Goal: Transaction & Acquisition: Purchase product/service

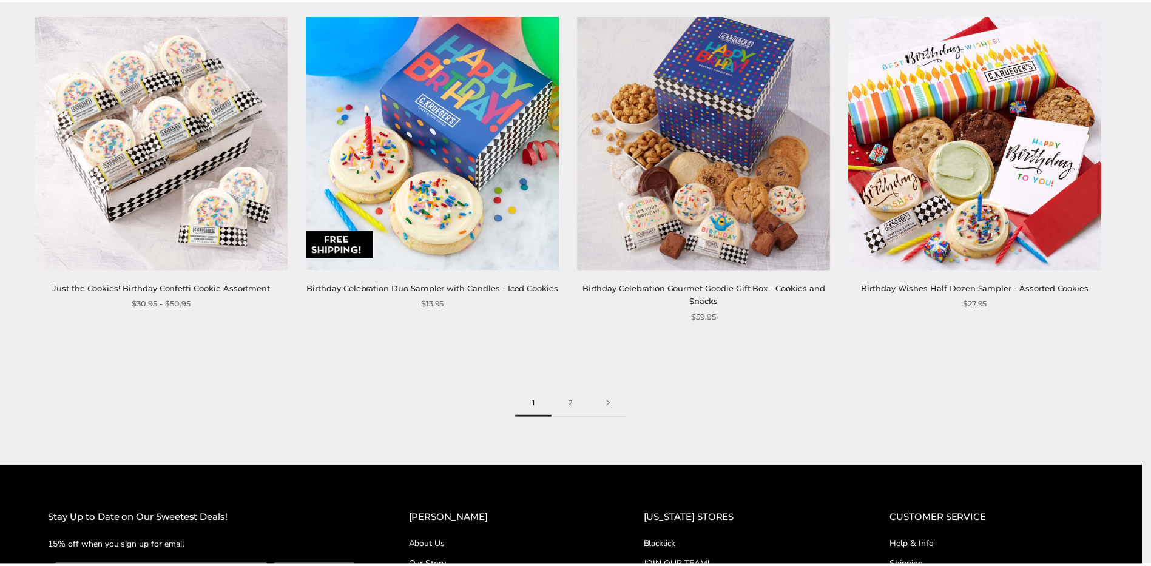
scroll to position [1881, 0]
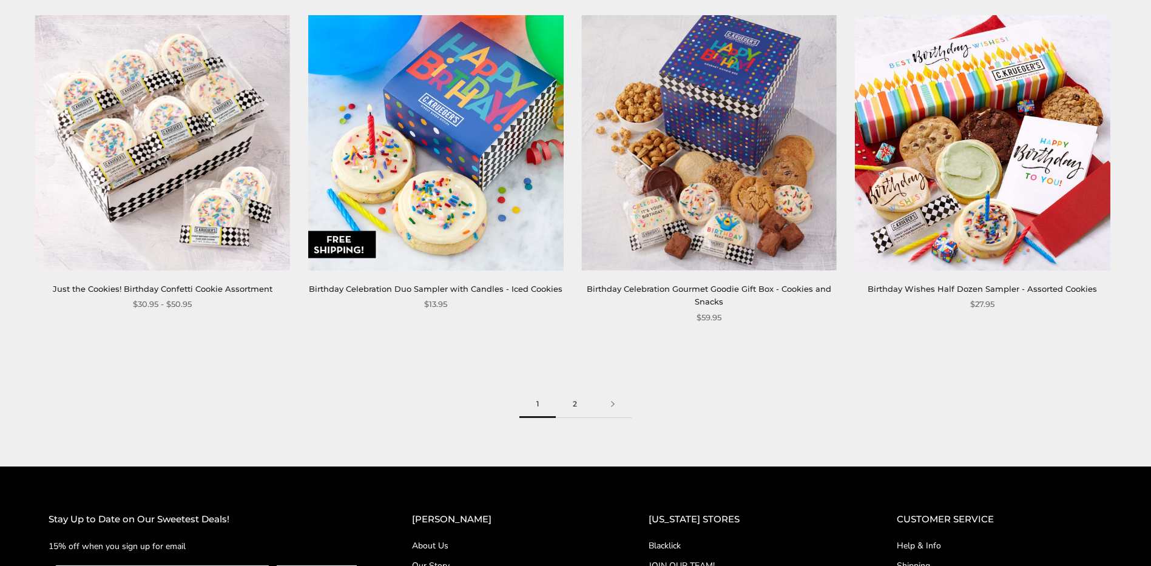
click at [576, 405] on link "2" at bounding box center [575, 404] width 38 height 27
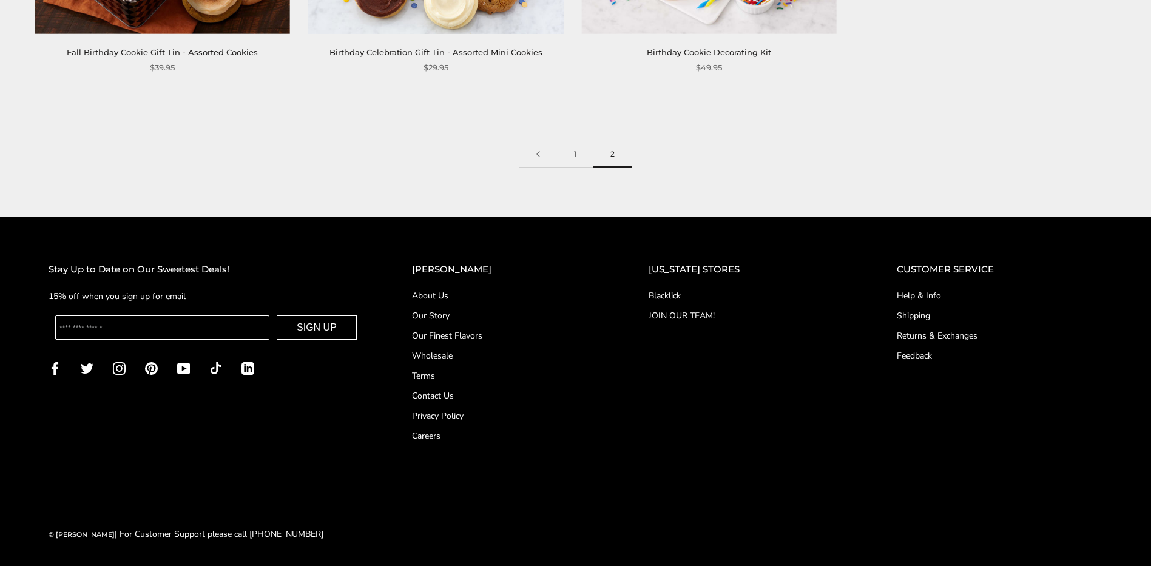
scroll to position [1140, 0]
click at [576, 157] on link "1" at bounding box center [575, 153] width 36 height 27
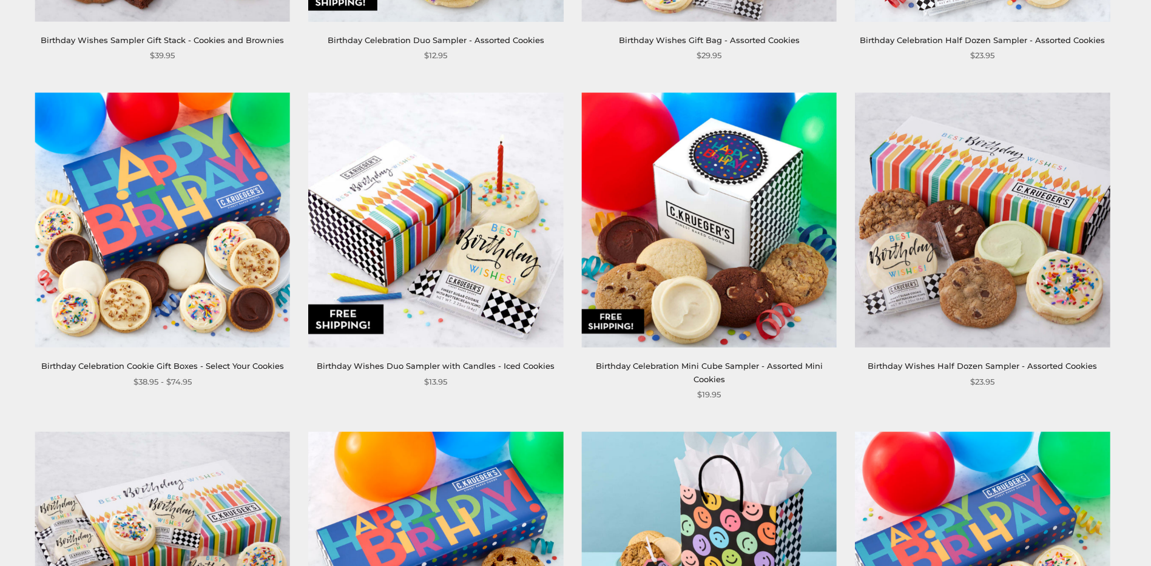
scroll to position [789, 0]
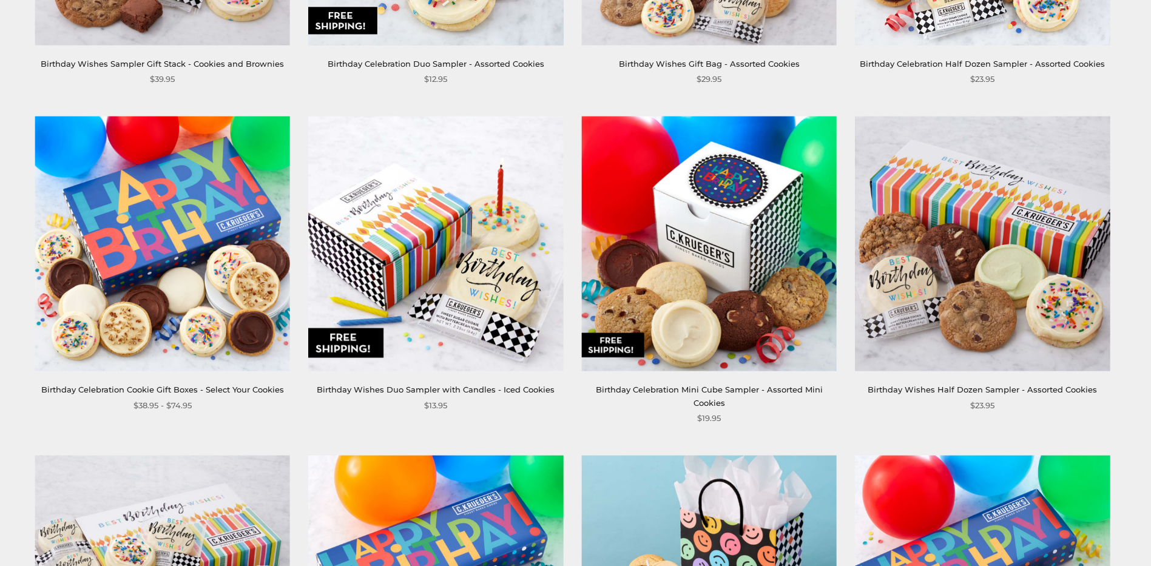
click at [708, 306] on img at bounding box center [708, 244] width 255 height 255
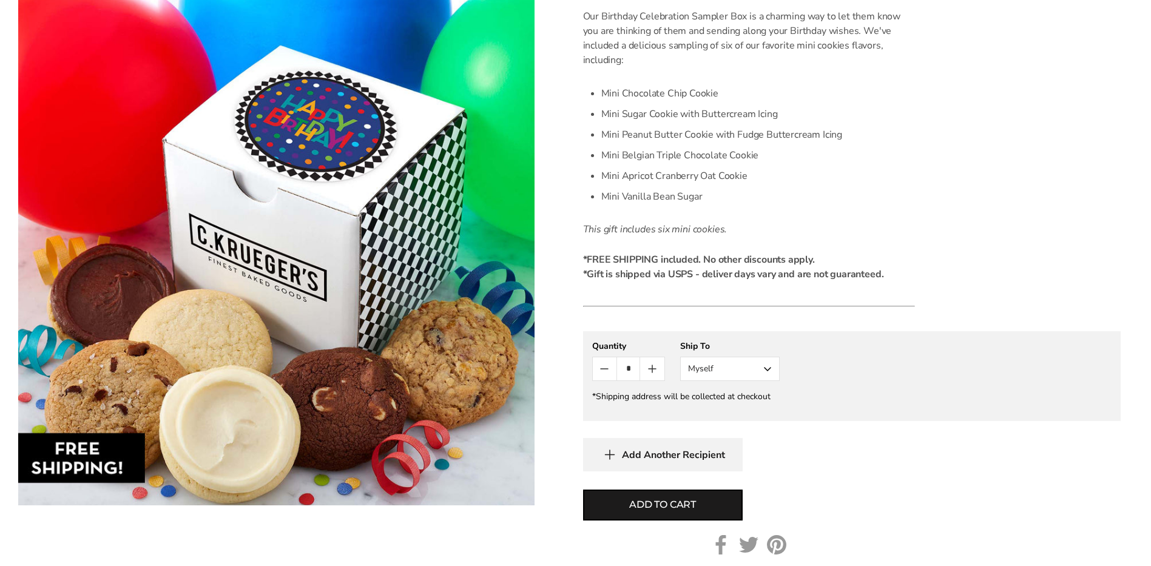
scroll to position [364, 0]
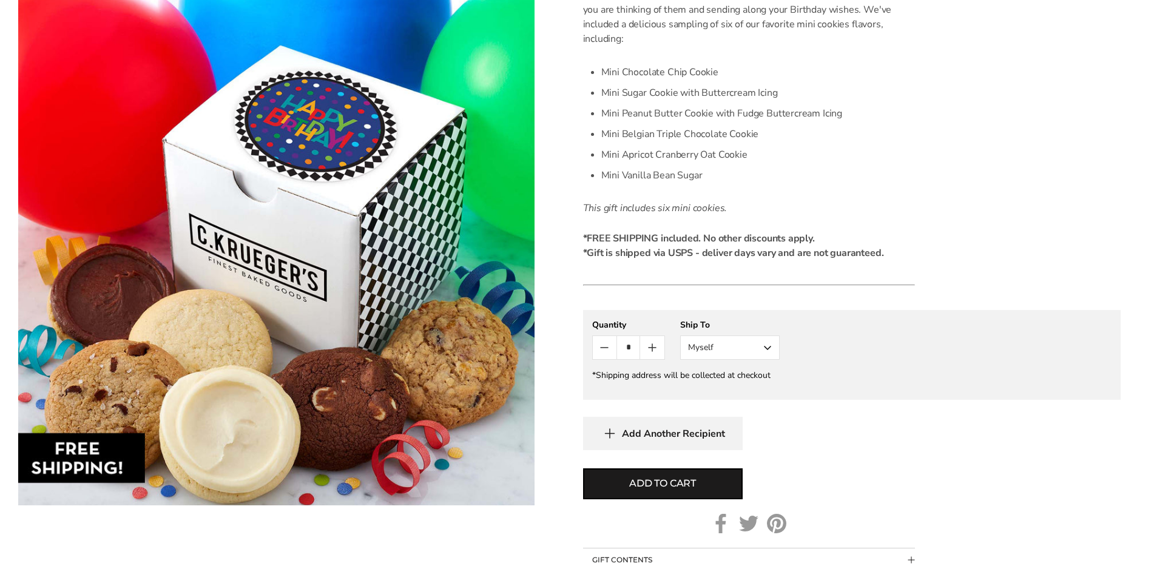
click at [766, 348] on button "Myself" at bounding box center [730, 348] width 100 height 24
click at [751, 394] on button "Other Recipient" at bounding box center [730, 393] width 98 height 22
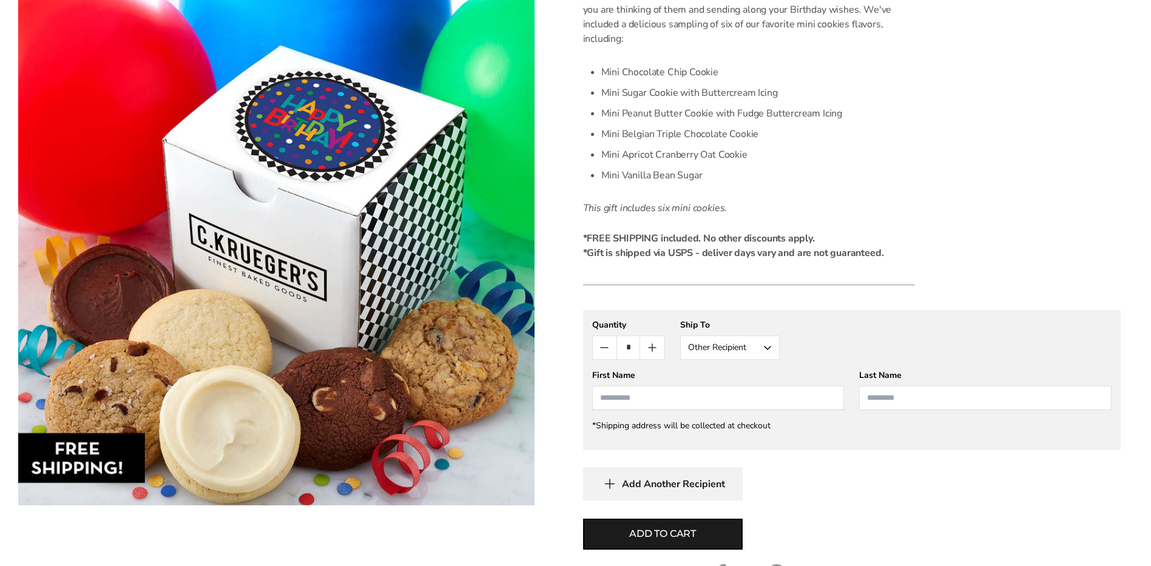
click at [601, 400] on input "First Name" at bounding box center [718, 398] width 252 height 24
type input "******"
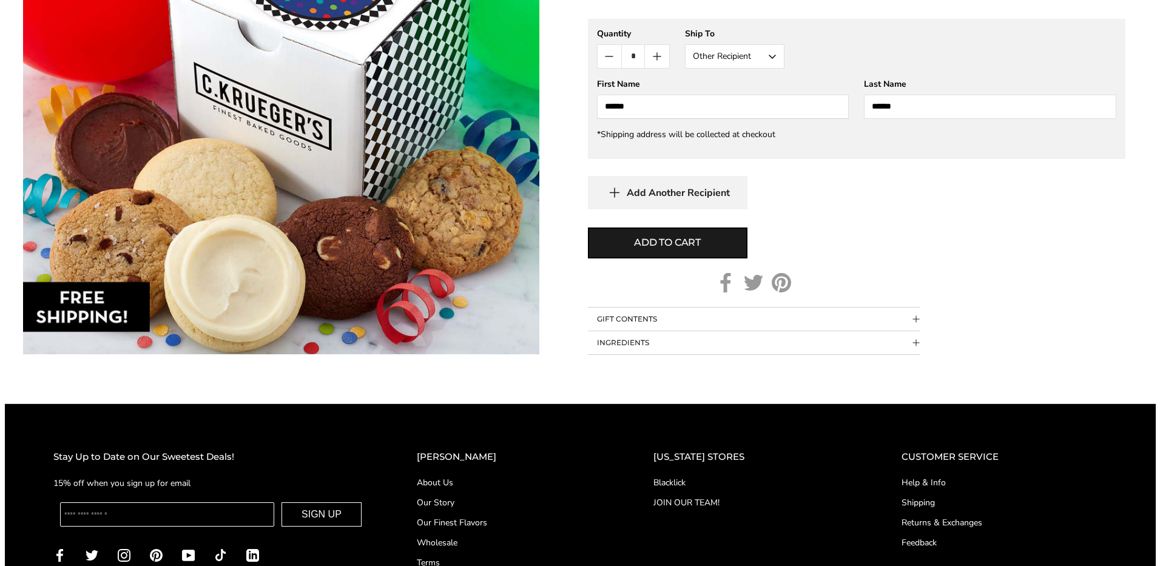
scroll to position [667, 0]
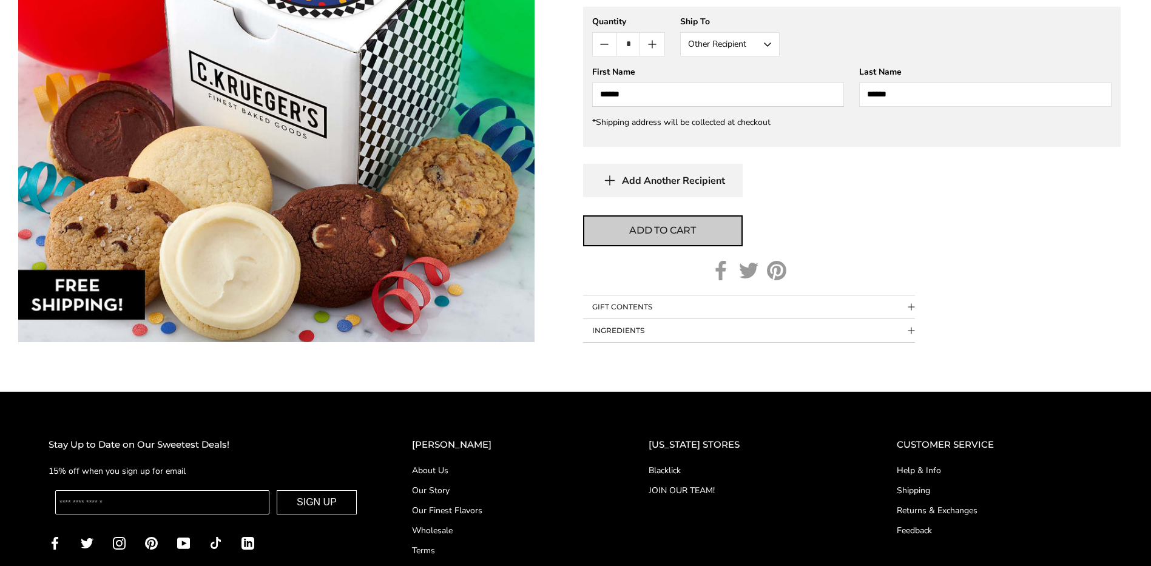
type input "******"
click at [636, 233] on span "Add to cart" at bounding box center [662, 230] width 67 height 15
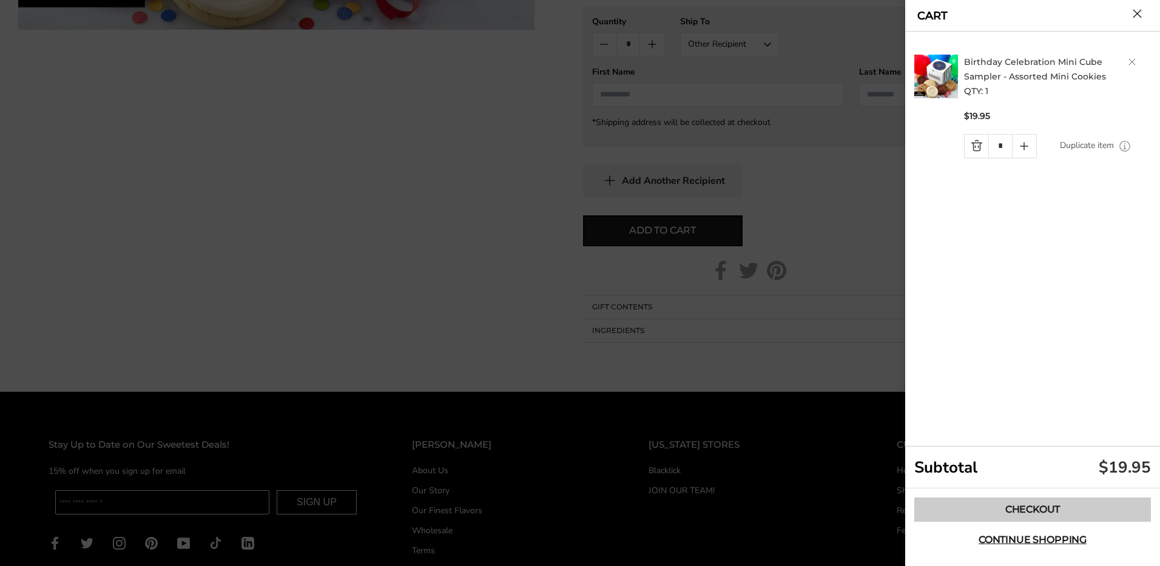
click at [1027, 511] on link "Checkout" at bounding box center [1032, 510] width 237 height 24
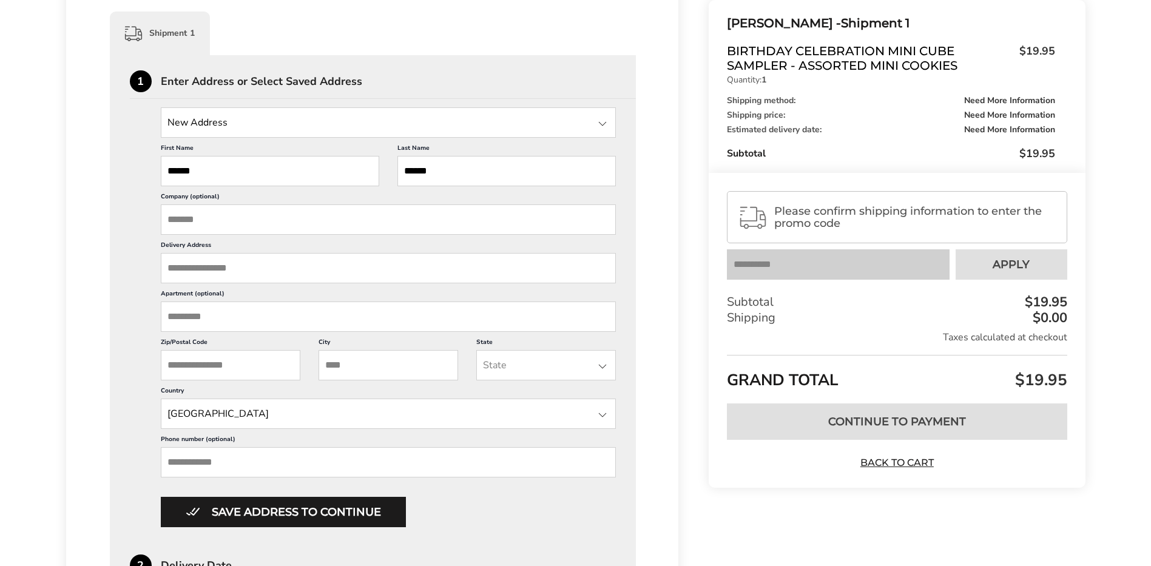
scroll to position [303, 0]
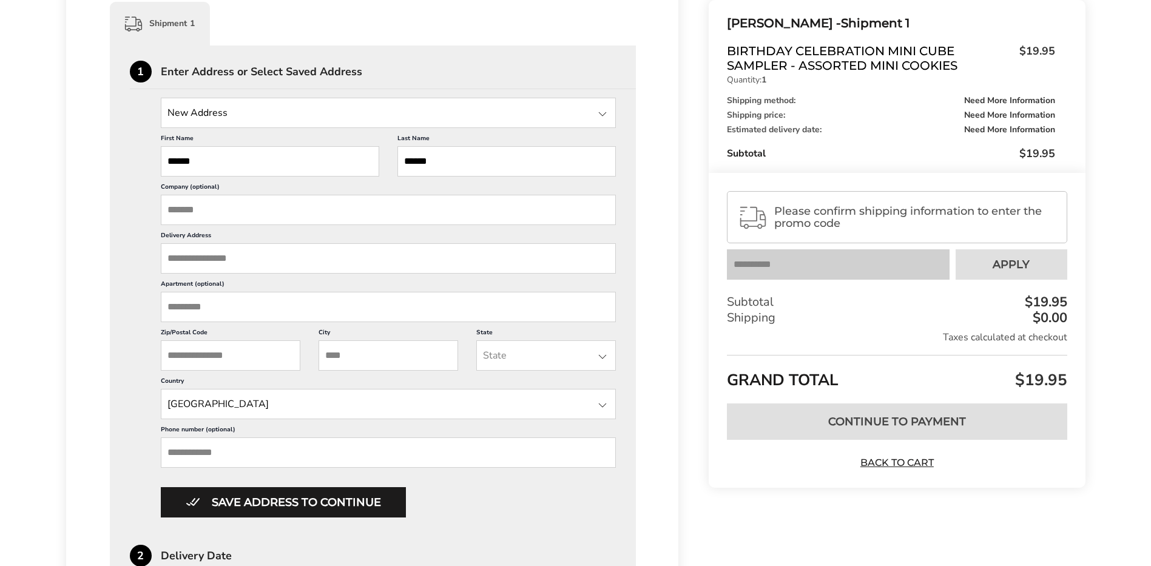
click at [191, 260] on input "Delivery Address" at bounding box center [389, 258] width 456 height 30
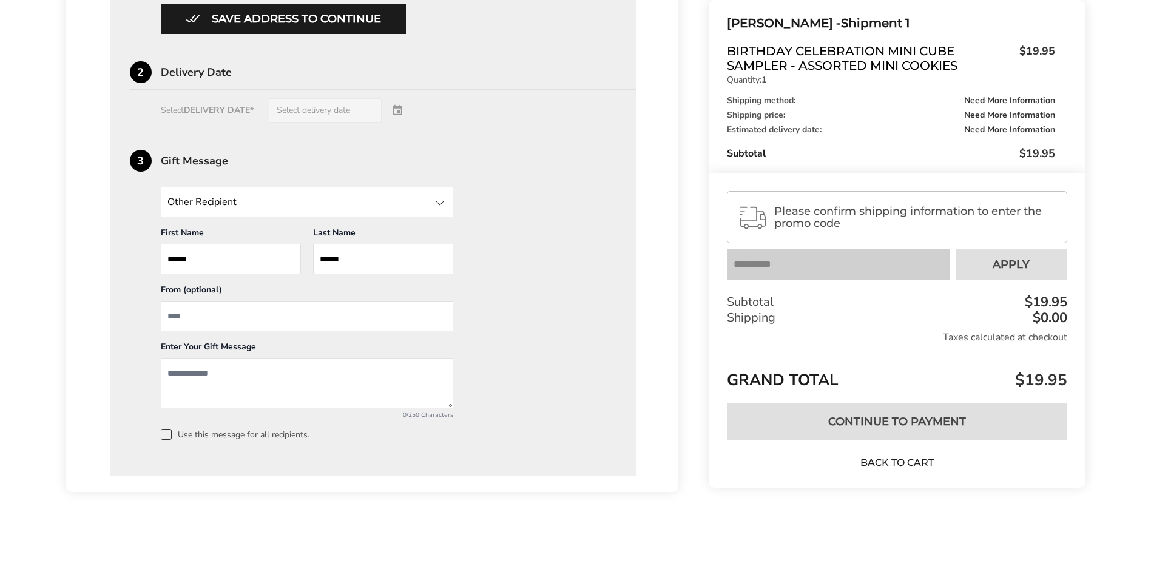
scroll to position [792, 0]
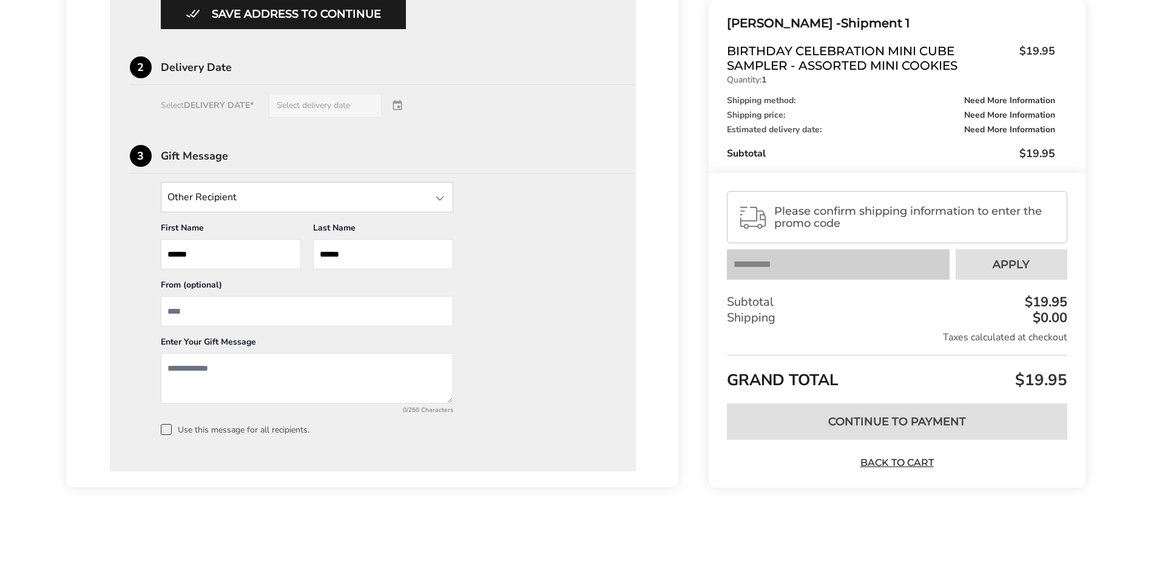
click at [399, 105] on div "Select DELIVERY DATE* Select delivery date" at bounding box center [373, 105] width 487 height 24
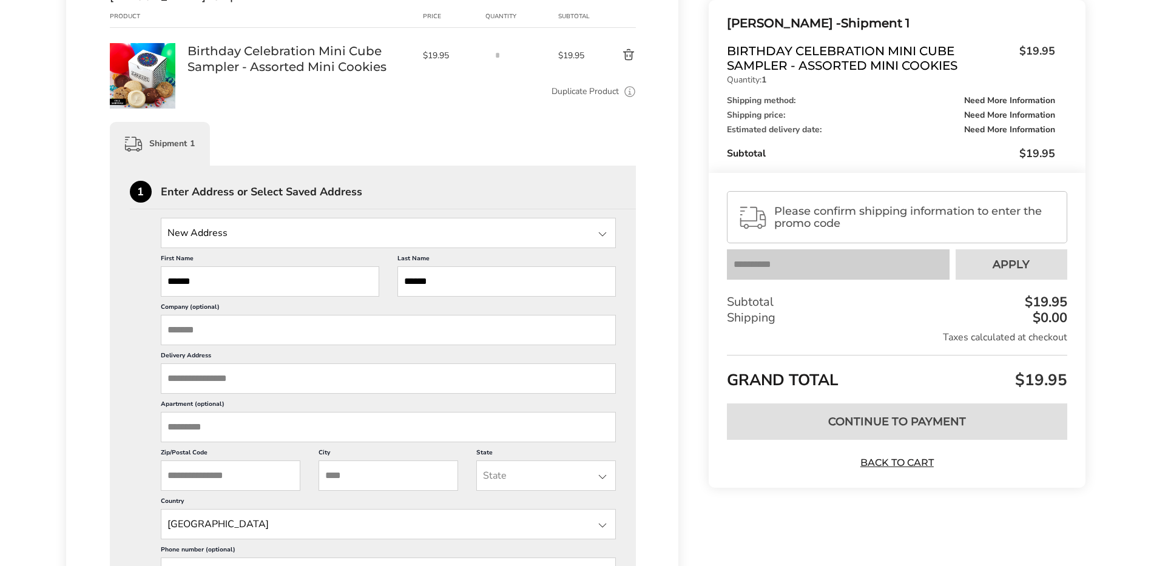
scroll to position [182, 0]
click at [174, 385] on input "Delivery Address" at bounding box center [389, 380] width 456 height 30
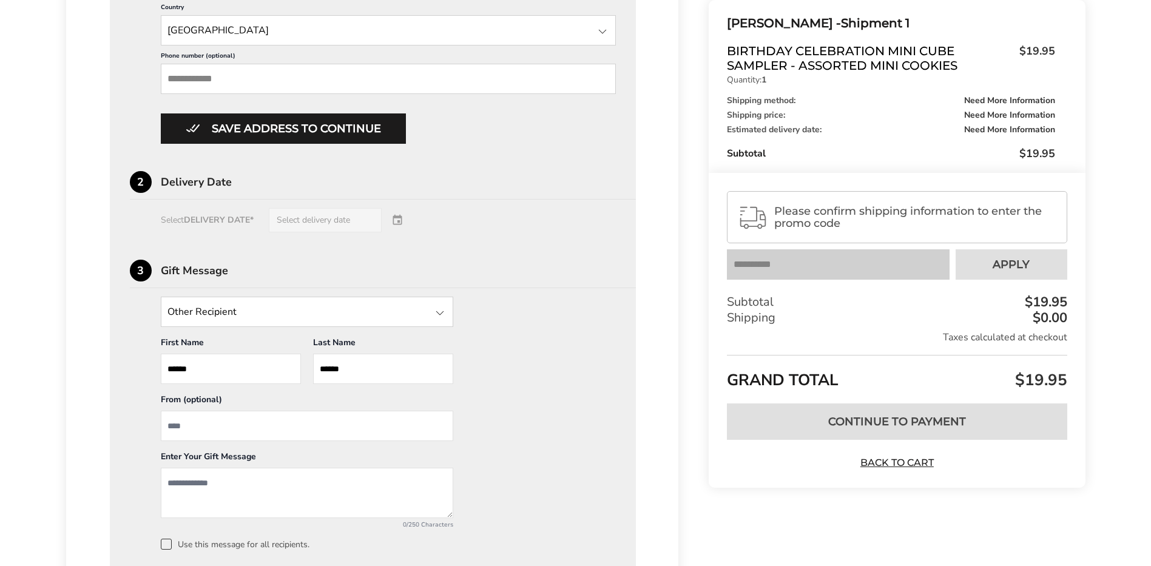
scroll to position [434, 0]
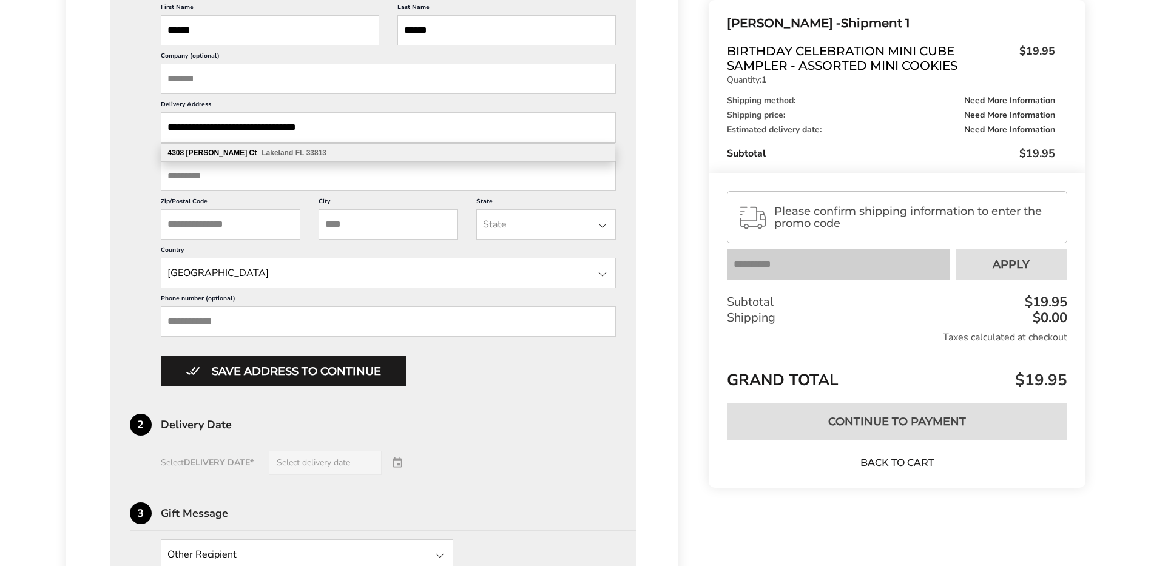
drag, startPoint x: 246, startPoint y: 128, endPoint x: 343, endPoint y: 123, distance: 97.2
click at [343, 123] on input "**********" at bounding box center [389, 127] width 456 height 30
type input "**********"
click at [180, 228] on input "Zip/Postal Code" at bounding box center [231, 224] width 140 height 30
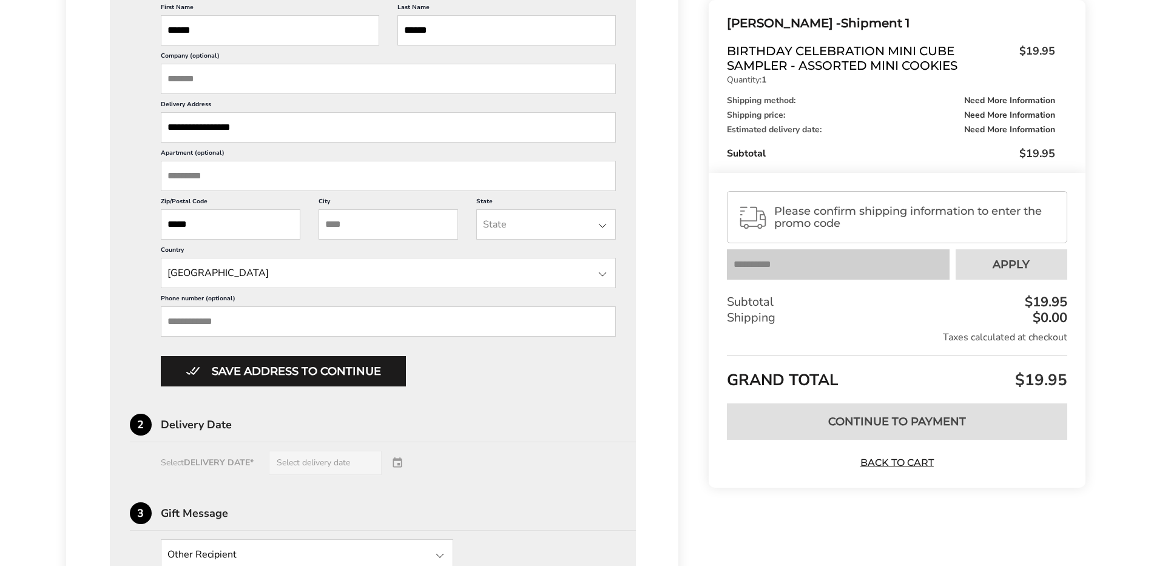
type input "*****"
click at [332, 228] on input "City" at bounding box center [389, 224] width 140 height 30
type input "********"
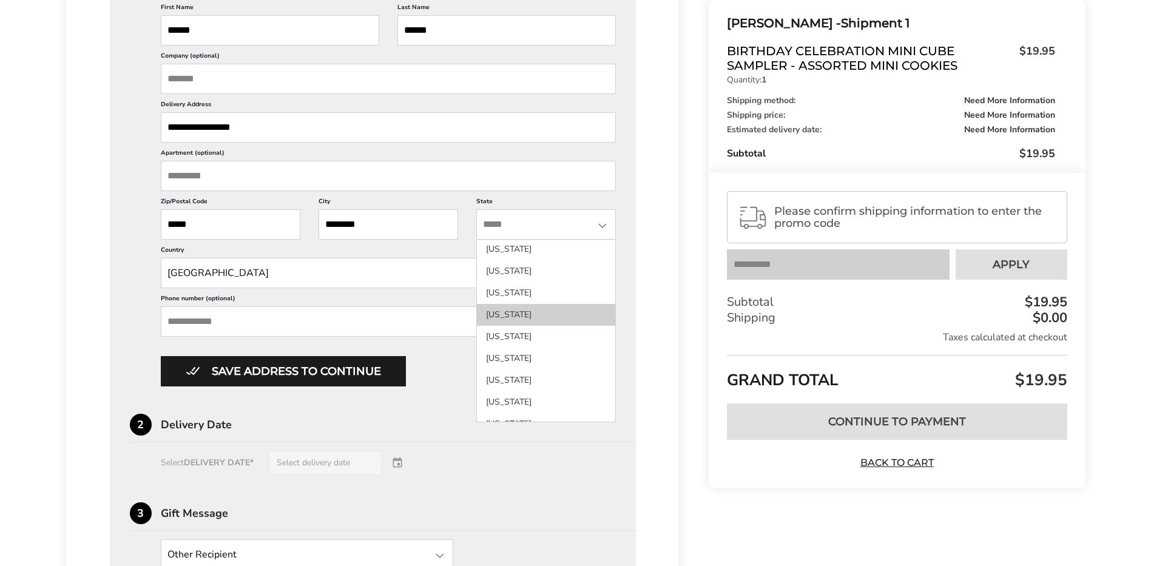
scroll to position [182, 0]
click at [504, 294] on li "Florida" at bounding box center [546, 288] width 138 height 22
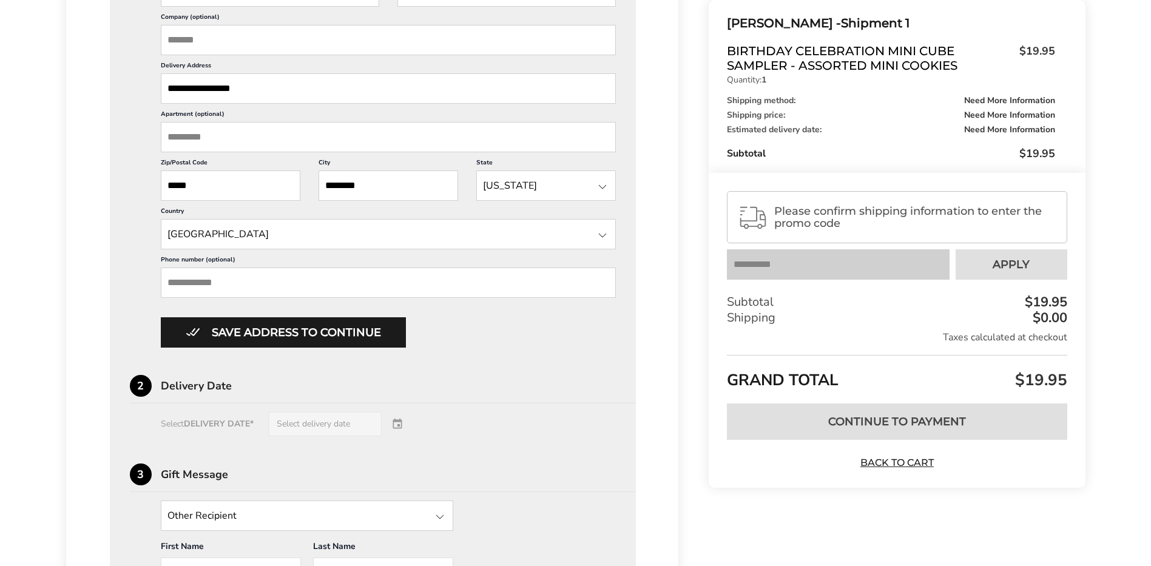
scroll to position [495, 0]
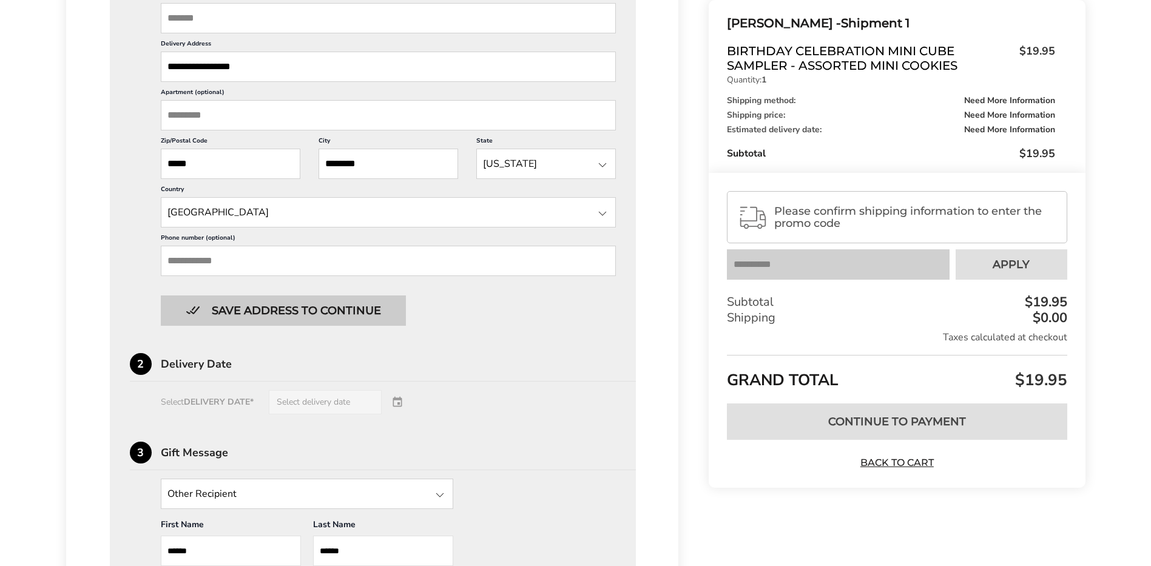
click at [285, 313] on button "Save address to continue" at bounding box center [283, 311] width 245 height 30
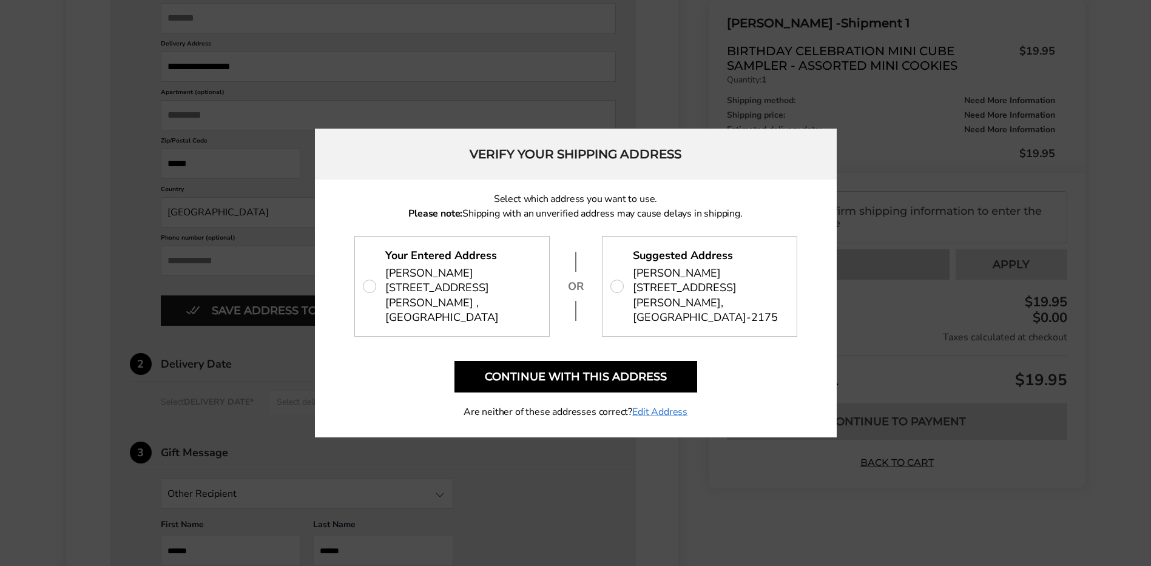
click at [675, 275] on span "[PERSON_NAME]" at bounding box center [677, 273] width 88 height 15
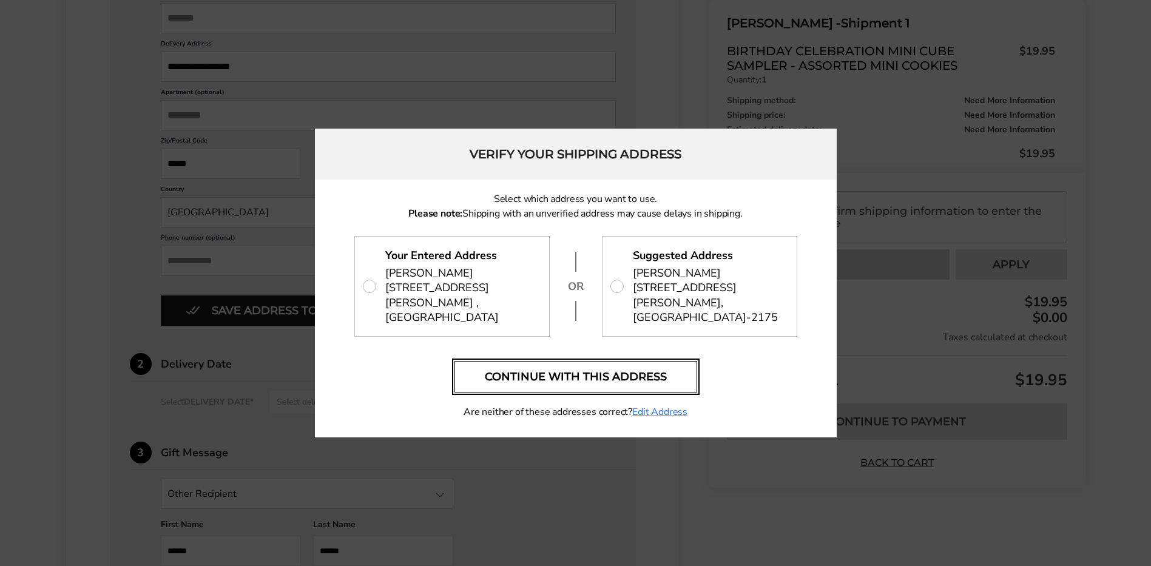
click at [592, 371] on button "Continue with this address" at bounding box center [575, 377] width 243 height 32
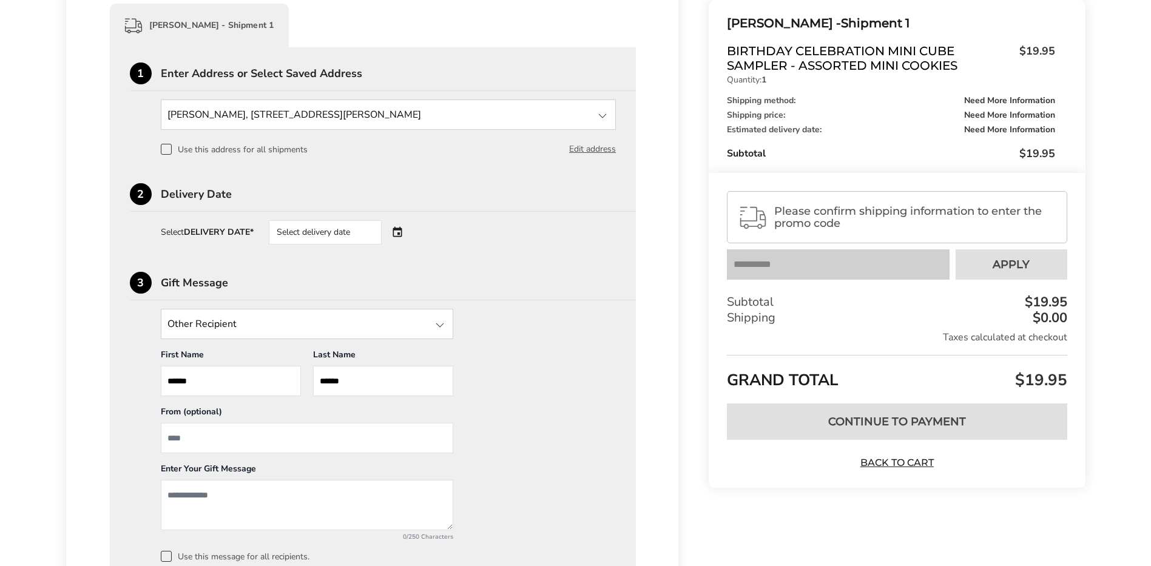
scroll to position [277, 0]
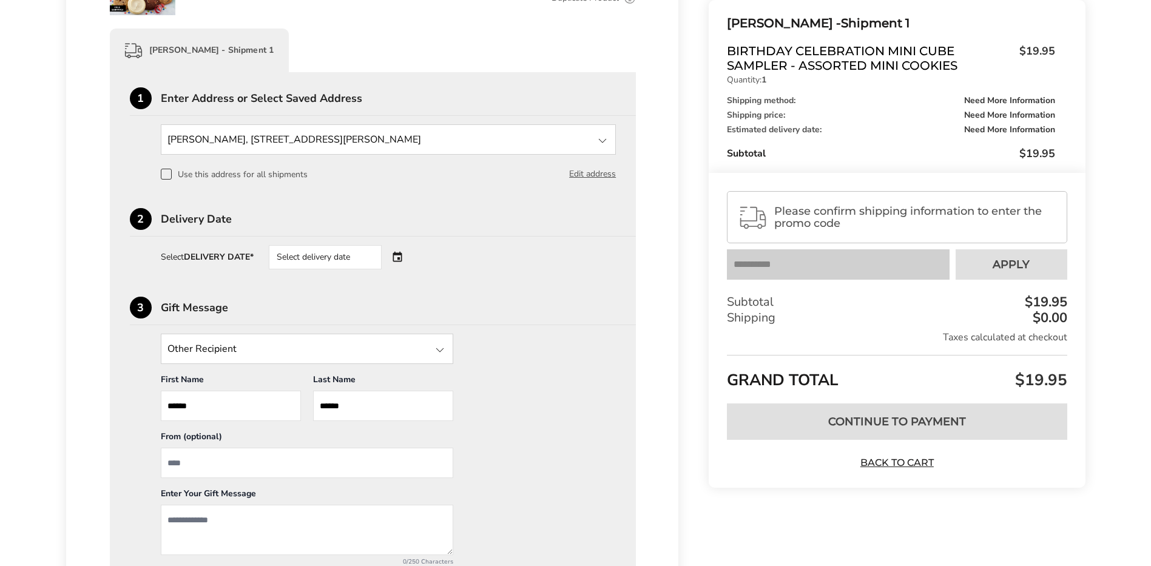
click at [400, 258] on div "Select delivery date" at bounding box center [342, 257] width 147 height 24
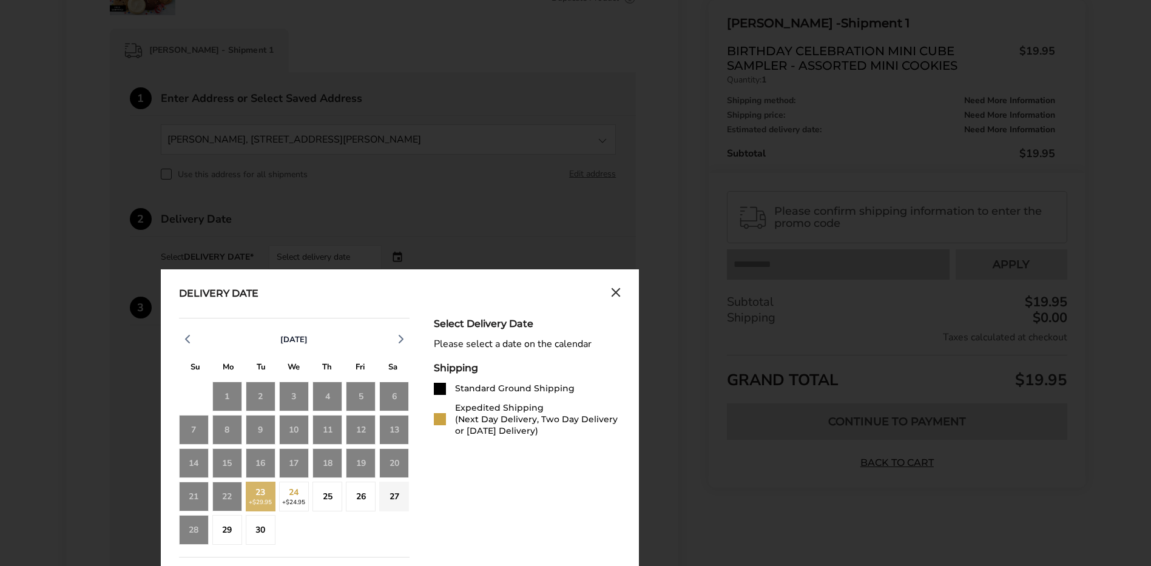
click at [266, 490] on div "23 +$29.95" at bounding box center [261, 497] width 30 height 30
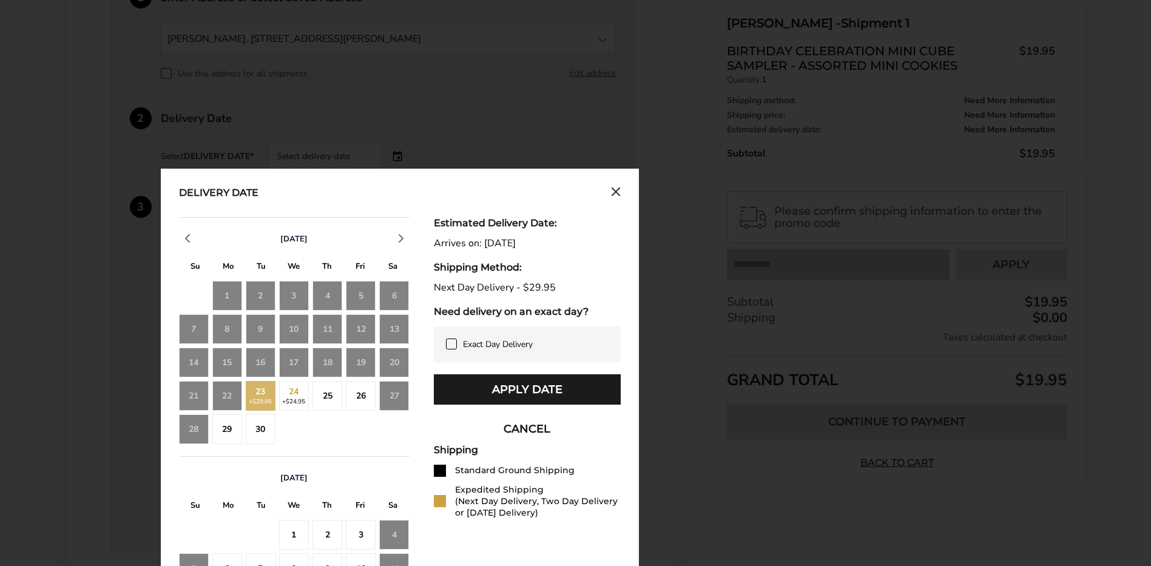
scroll to position [398, 0]
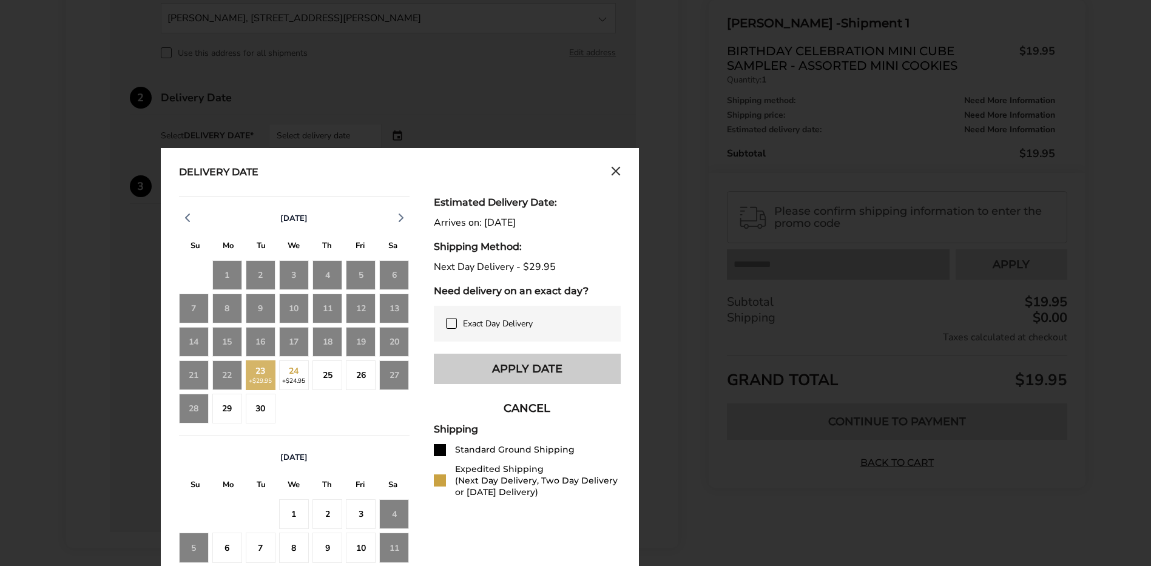
click at [504, 371] on button "Apply Date" at bounding box center [527, 369] width 187 height 30
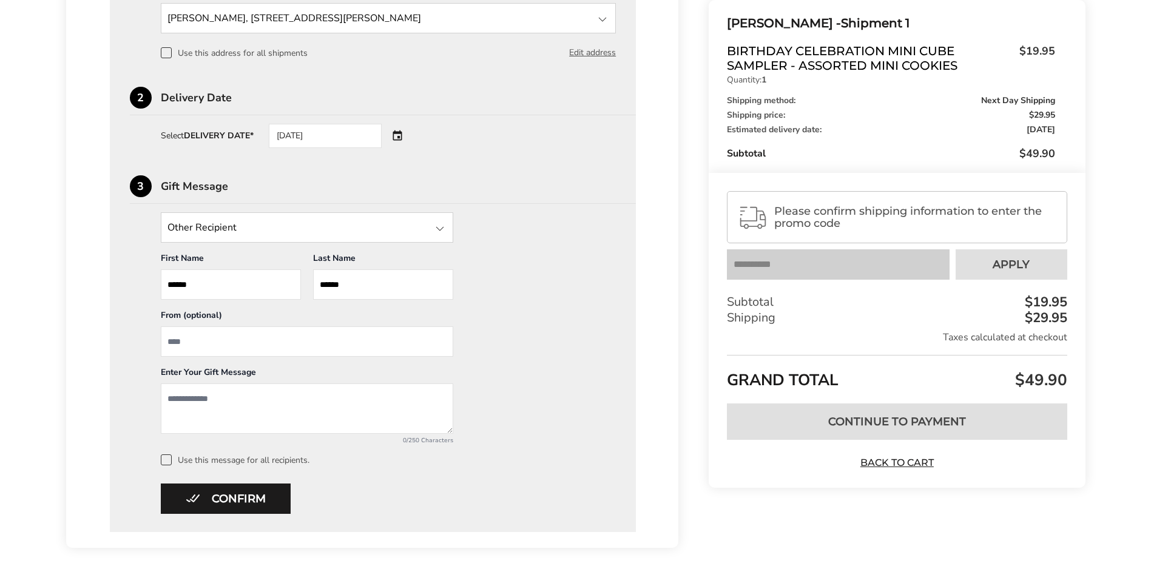
click at [169, 342] on input "From" at bounding box center [307, 341] width 292 height 30
type input "**********"
click at [165, 398] on textarea "Add a message" at bounding box center [307, 408] width 292 height 50
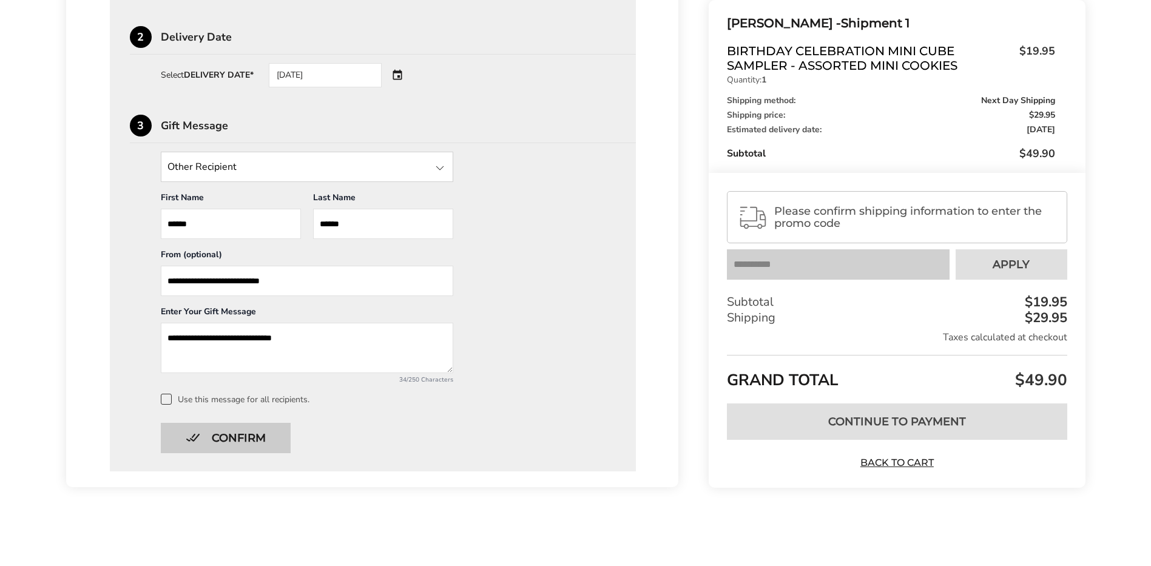
type textarea "**********"
click at [237, 440] on button "Confirm" at bounding box center [226, 438] width 130 height 30
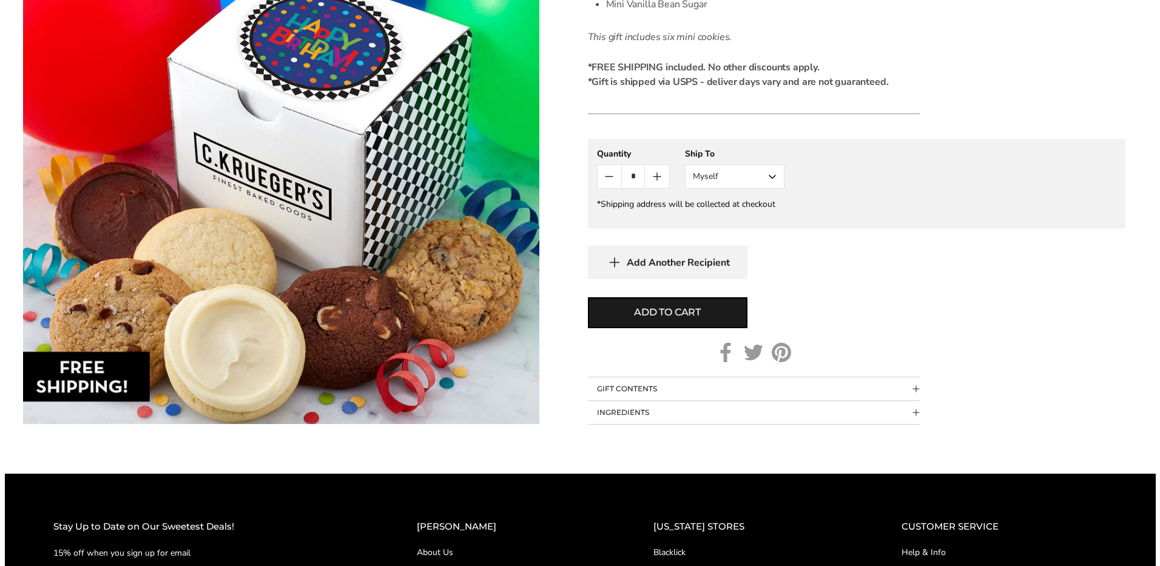
scroll to position [546, 0]
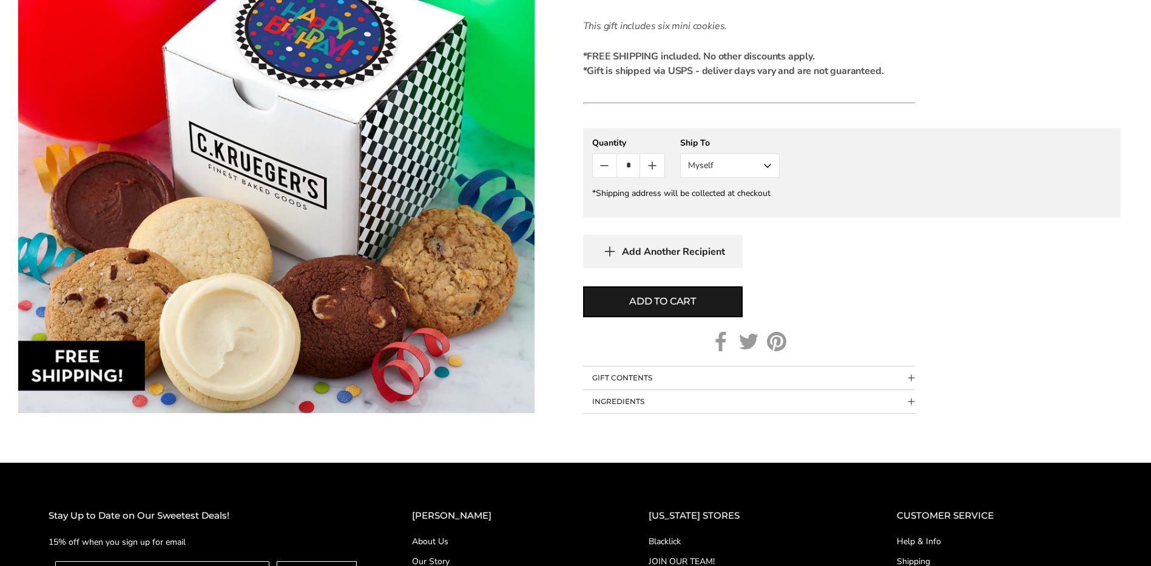
click at [769, 166] on button "Myself" at bounding box center [730, 166] width 100 height 24
click at [714, 209] on button "Other Recipient" at bounding box center [730, 211] width 98 height 22
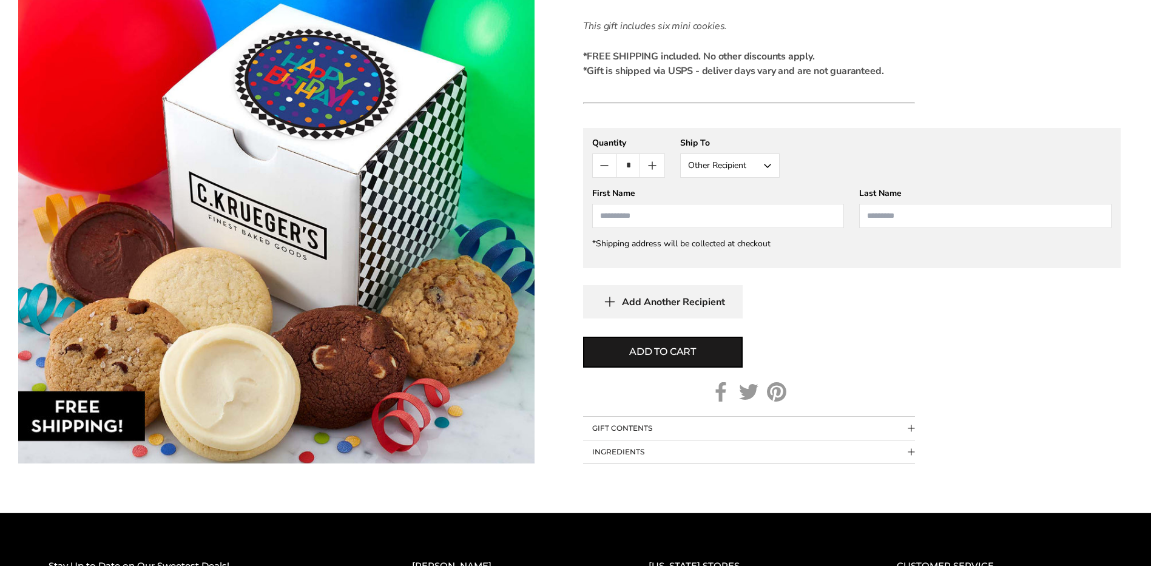
click at [612, 232] on gfm-form "**********" at bounding box center [852, 198] width 538 height 140
click at [621, 214] on input "First Name" at bounding box center [718, 216] width 252 height 24
click at [633, 234] on li "[PERSON_NAME]" at bounding box center [718, 239] width 251 height 22
type input "******"
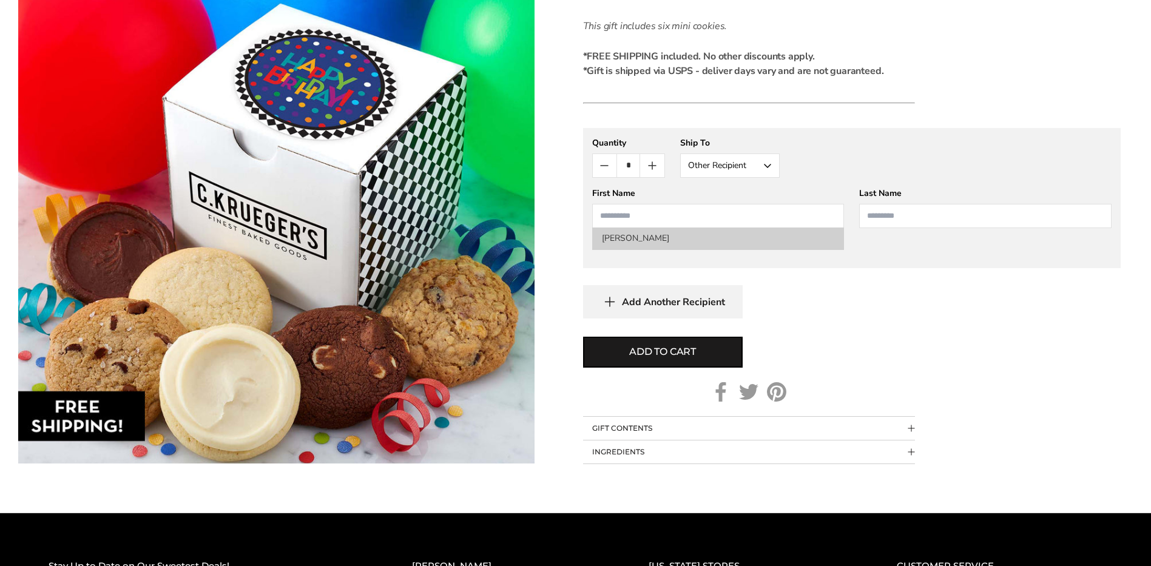
type input "******"
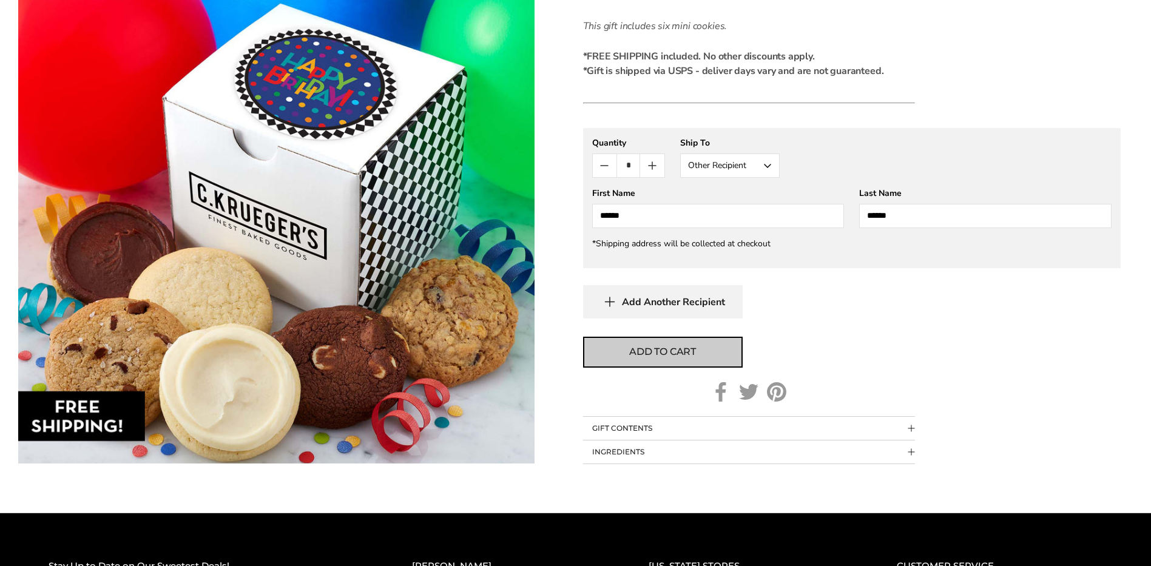
click at [654, 354] on span "Add to cart" at bounding box center [662, 352] width 67 height 15
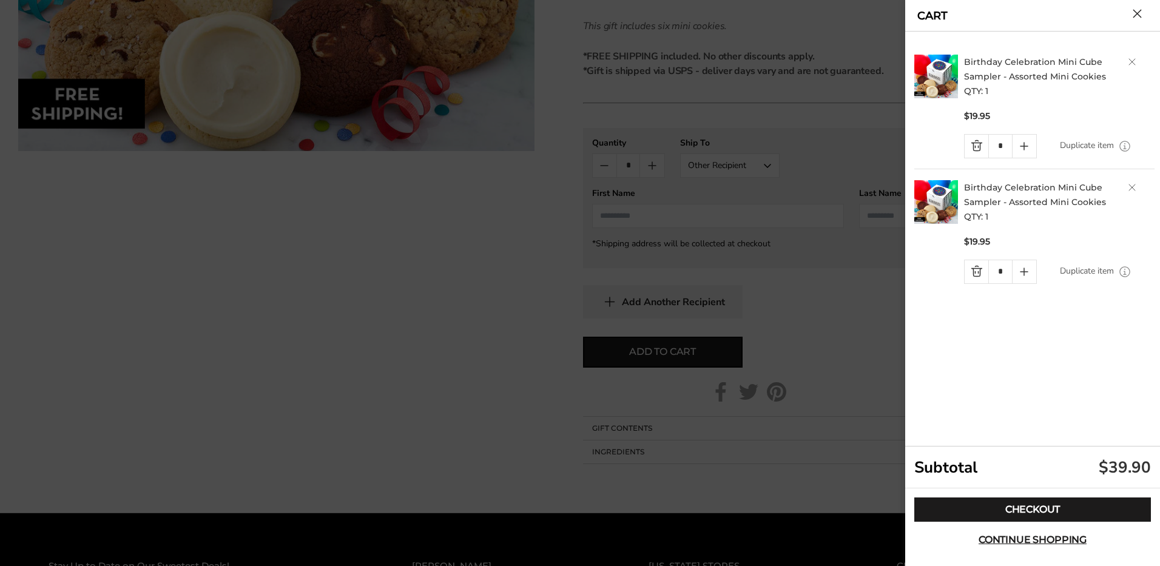
click at [1131, 184] on link "Delete product" at bounding box center [1132, 187] width 7 height 7
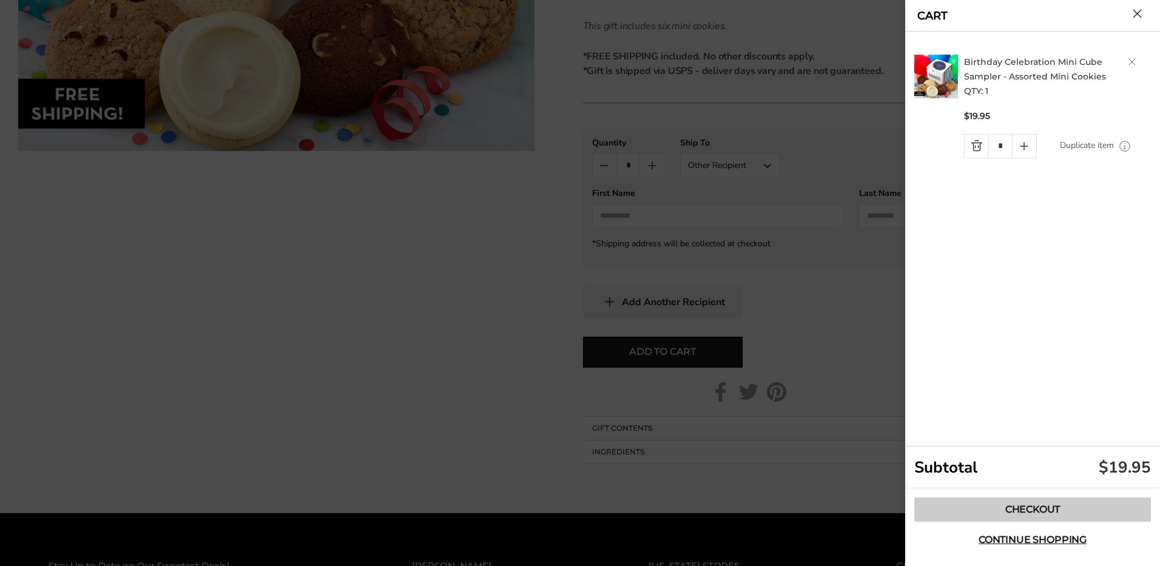
click at [1056, 507] on link "Checkout" at bounding box center [1032, 510] width 237 height 24
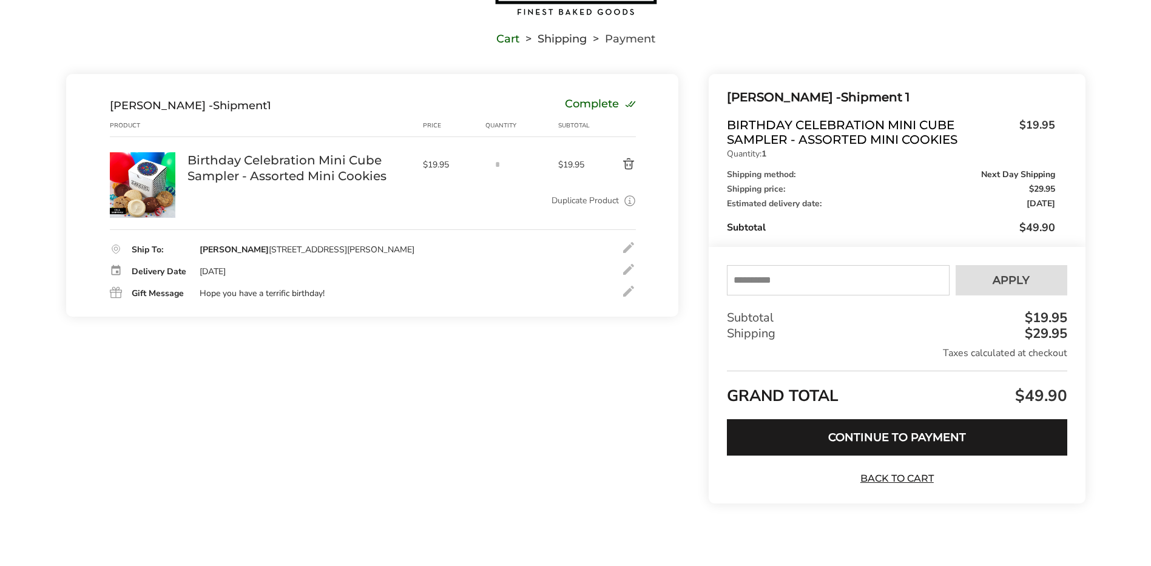
scroll to position [78, 0]
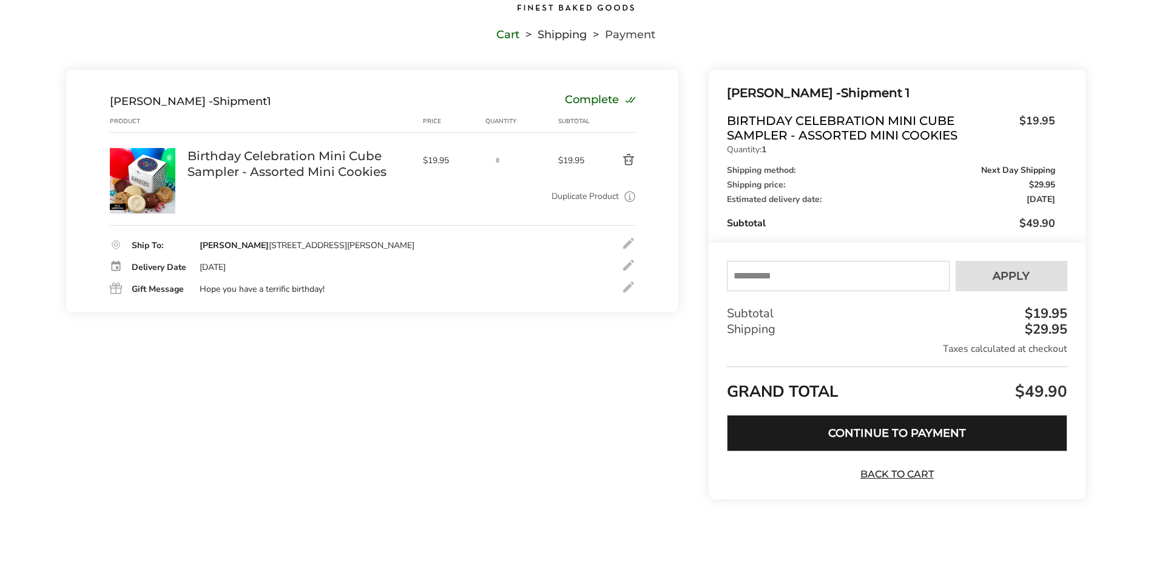
click at [862, 431] on button "Continue to Payment" at bounding box center [897, 433] width 340 height 36
